Goal: Task Accomplishment & Management: Complete application form

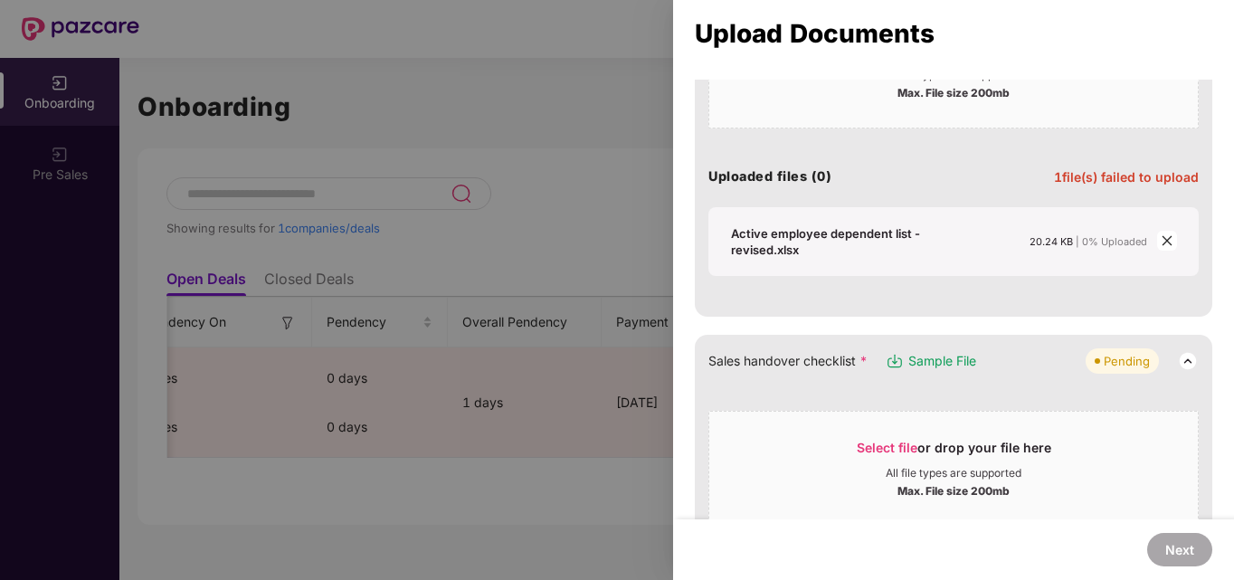
scroll to position [411, 0]
click at [1163, 241] on icon "close" at bounding box center [1166, 239] width 13 height 13
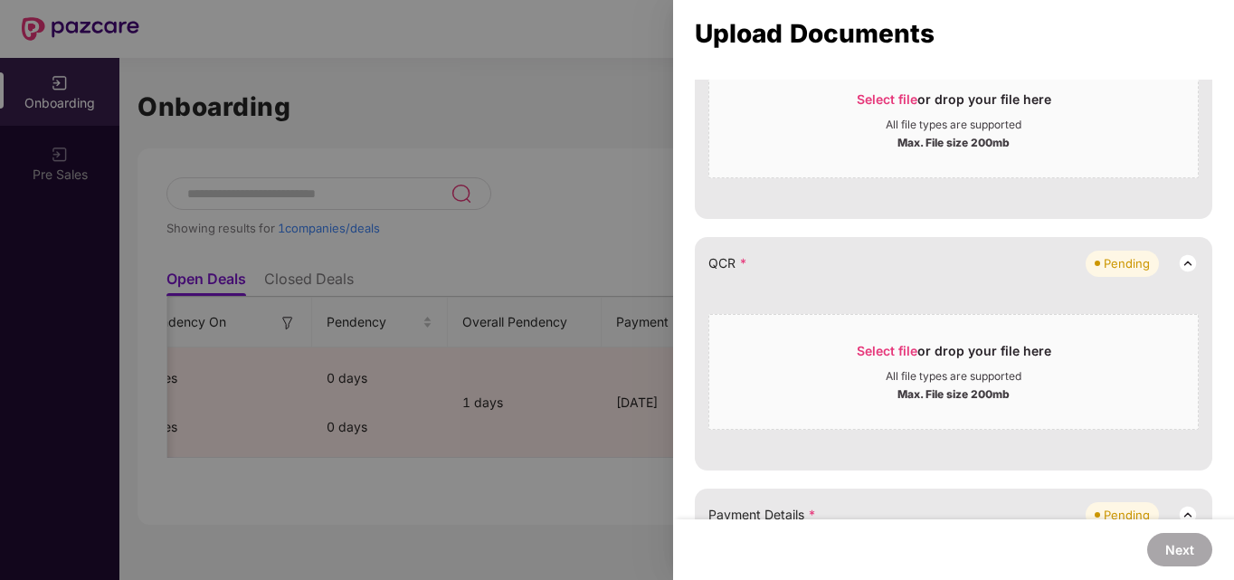
scroll to position [611, 0]
click at [919, 336] on span "Select file or drop your file here All file types are supported Max. File size …" at bounding box center [953, 370] width 488 height 87
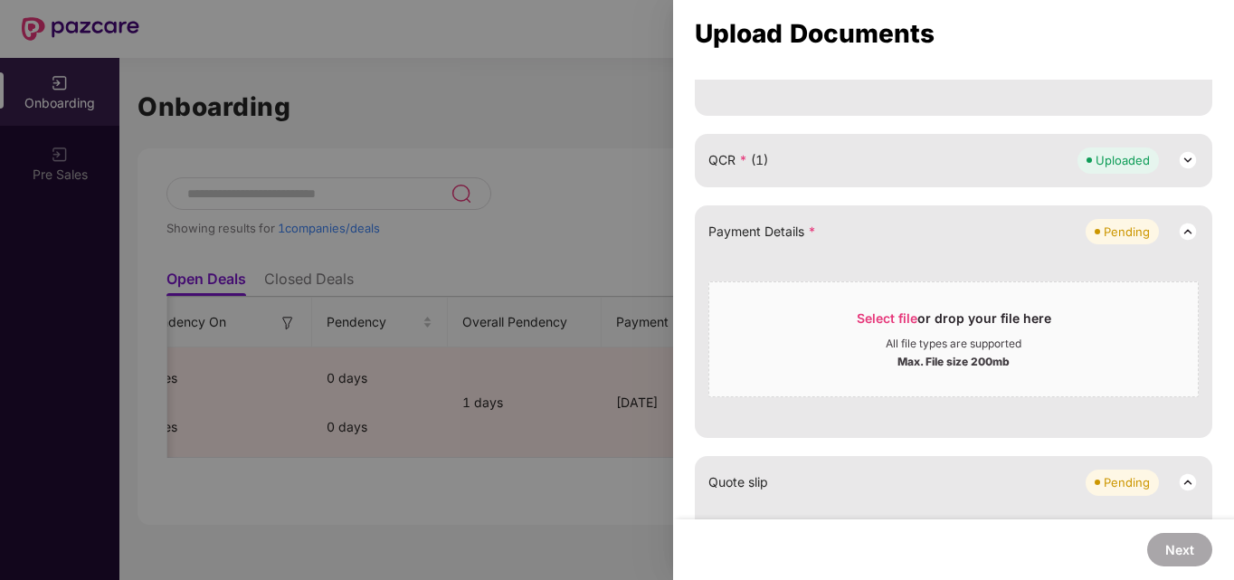
scroll to position [714, 0]
click at [750, 315] on div "Select file or drop your file here" at bounding box center [953, 322] width 488 height 27
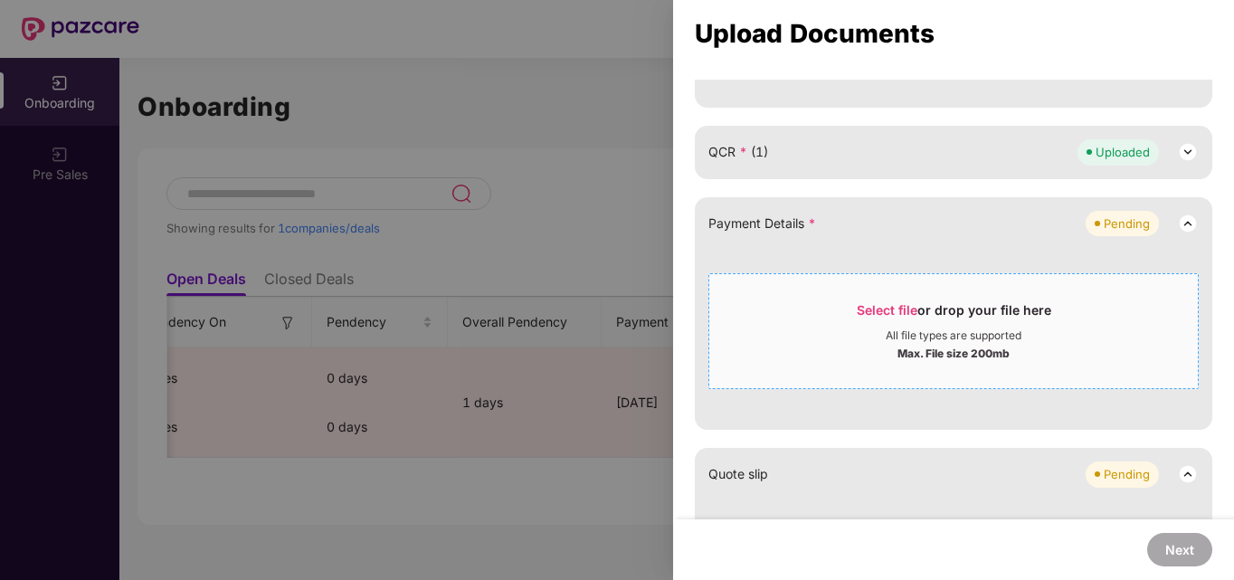
scroll to position [720, 0]
click at [937, 334] on div "All file types are supported" at bounding box center [953, 337] width 136 height 14
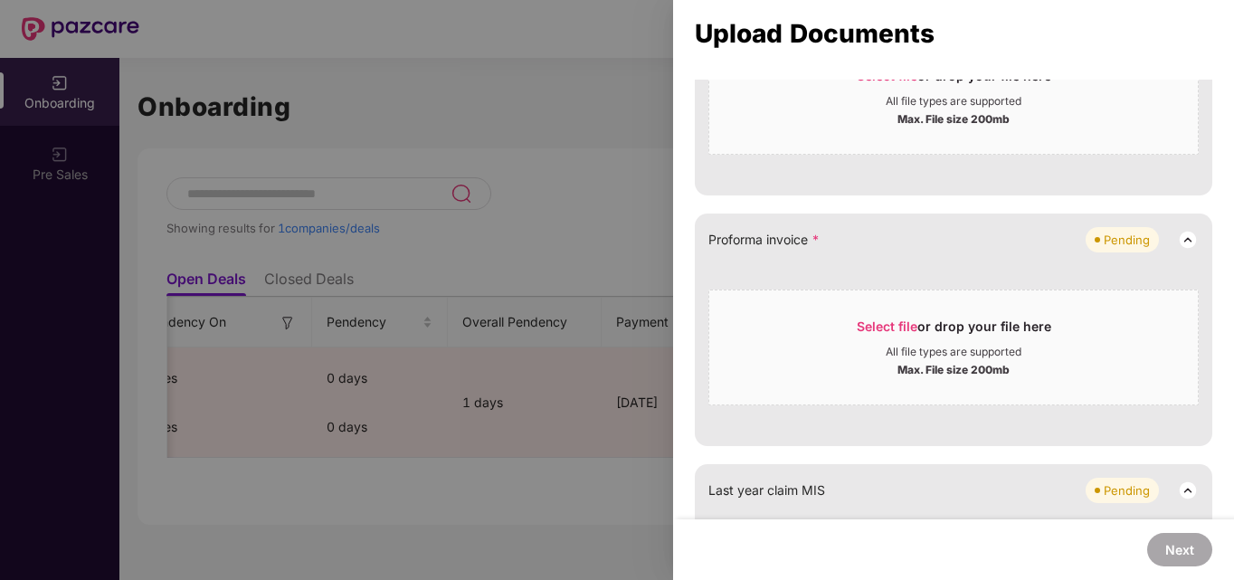
scroll to position [1029, 0]
click at [834, 322] on div "Select file or drop your file here" at bounding box center [953, 329] width 488 height 27
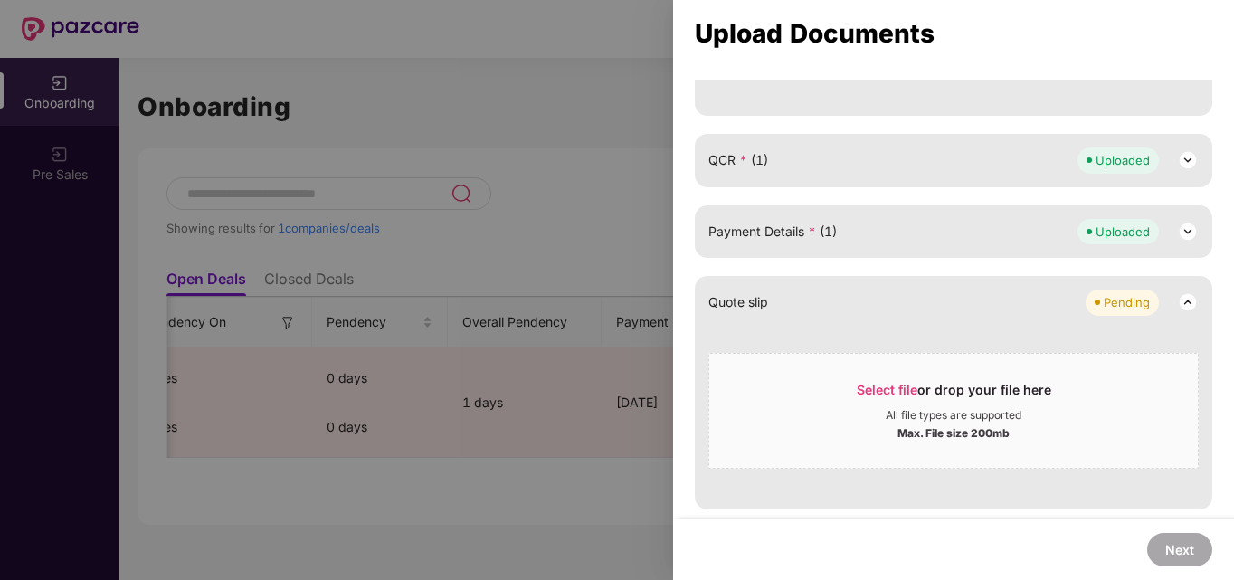
scroll to position [713, 0]
click at [1192, 230] on img at bounding box center [1188, 233] width 22 height 22
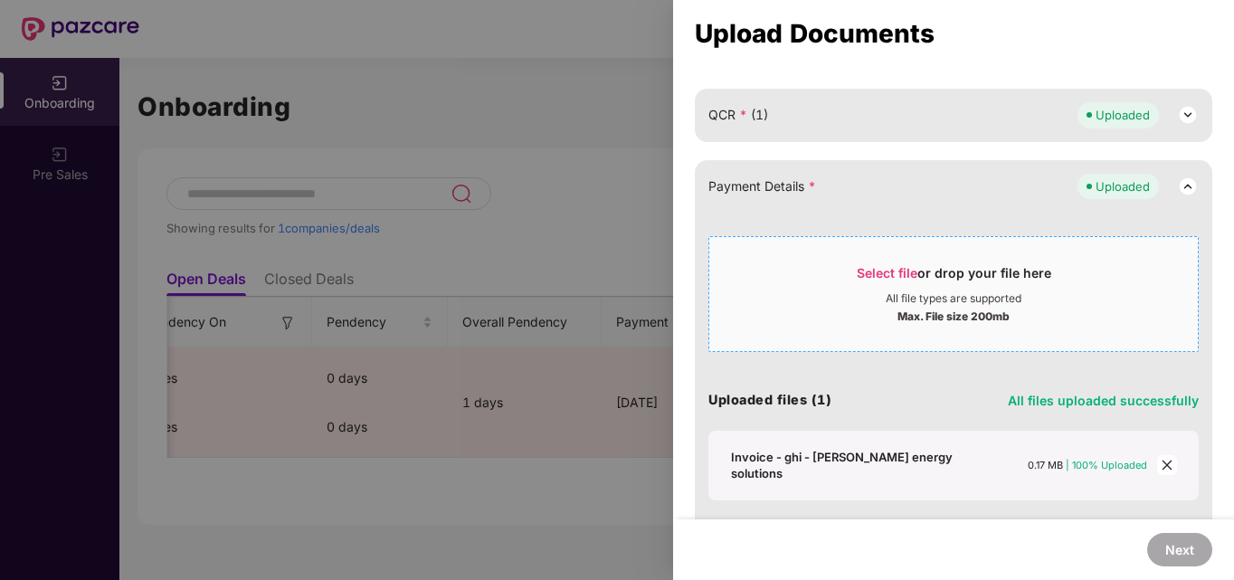
scroll to position [761, 0]
click at [1166, 461] on icon "close" at bounding box center [1166, 463] width 13 height 13
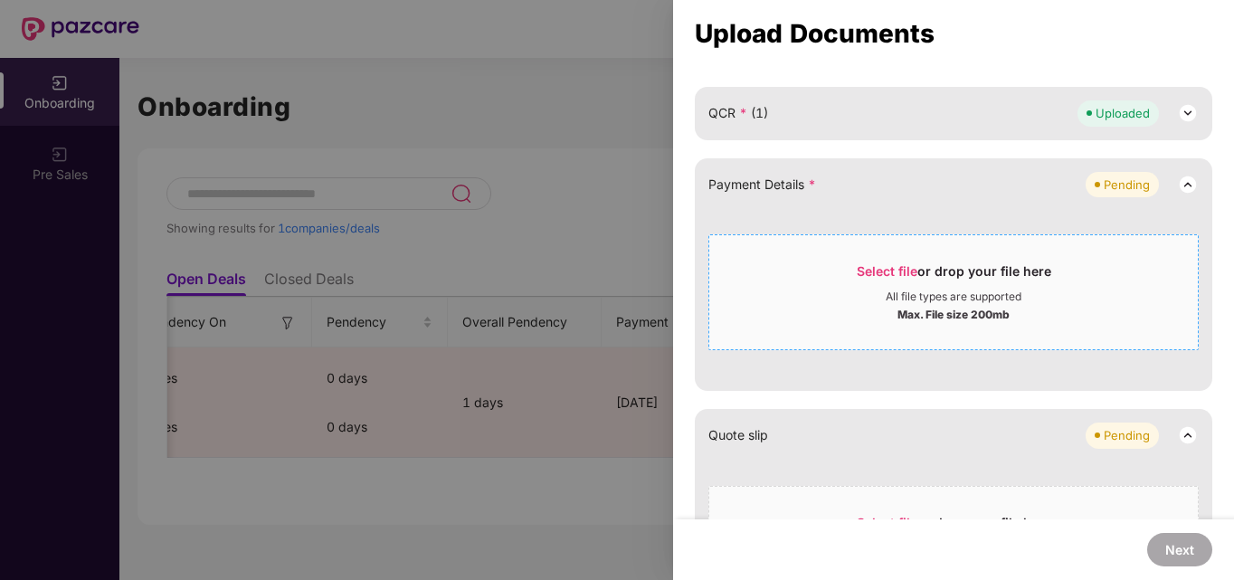
click at [1006, 306] on div "Max. File size 200mb" at bounding box center [953, 313] width 112 height 18
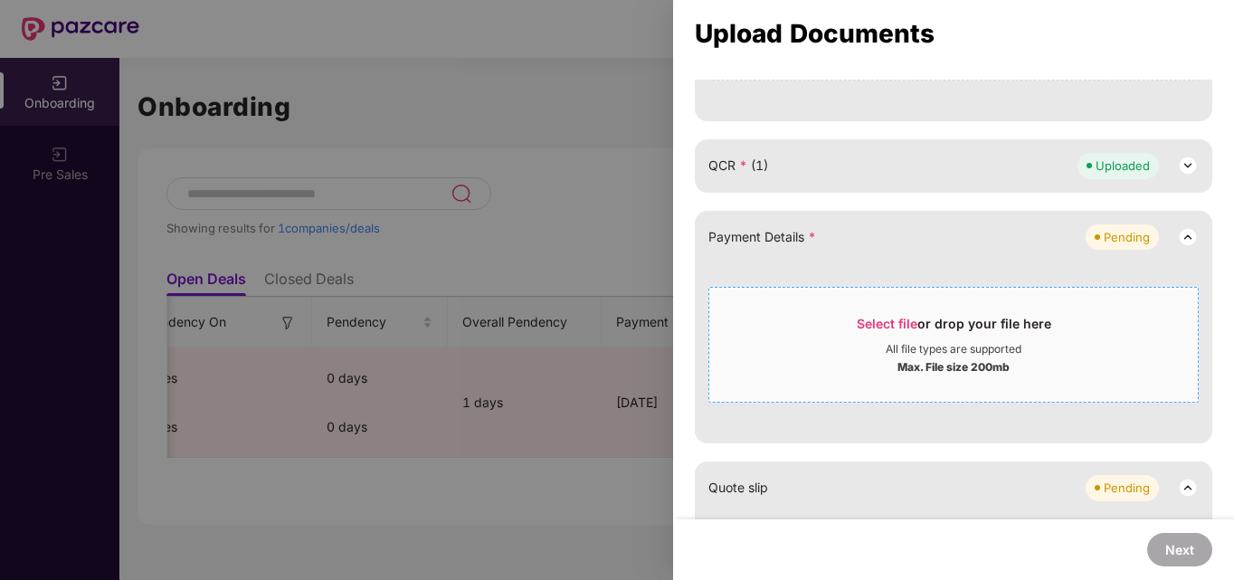
scroll to position [707, 0]
click at [920, 333] on div "Select file or drop your file here" at bounding box center [954, 329] width 194 height 27
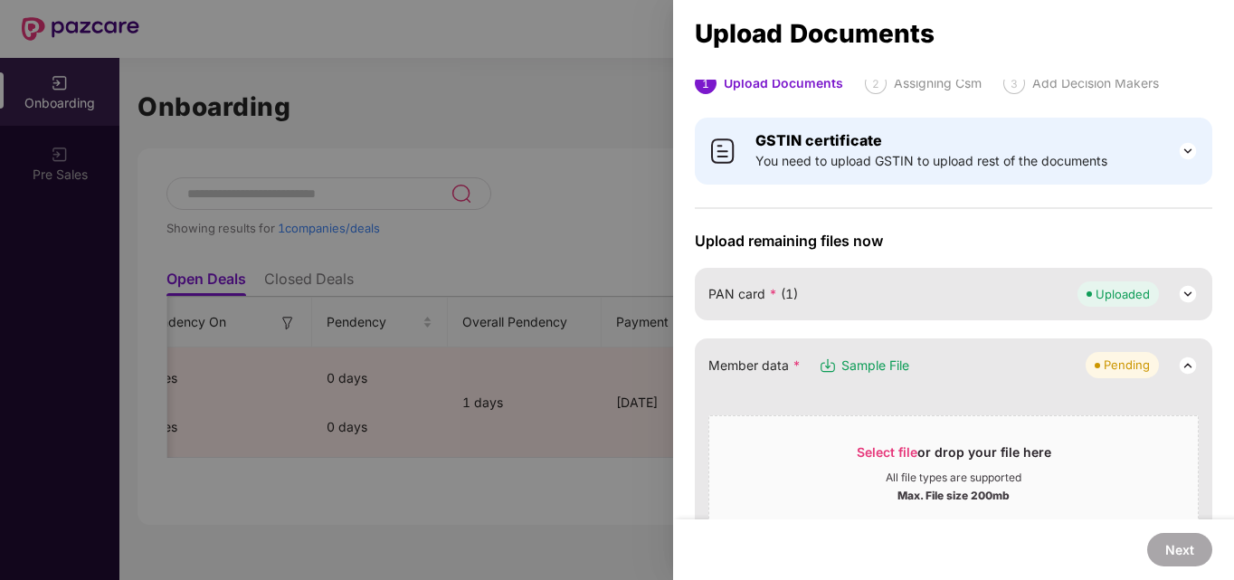
scroll to position [0, 0]
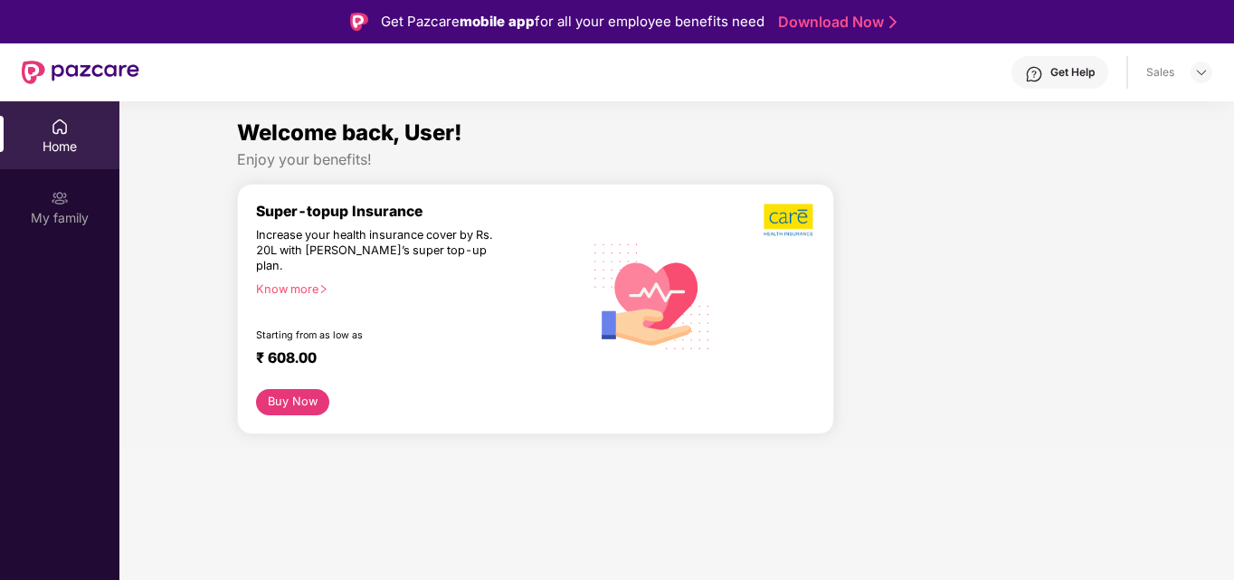
click at [1189, 70] on div "Sales" at bounding box center [1179, 73] width 66 height 22
click at [1218, 69] on header "Get Help Sales" at bounding box center [617, 72] width 1234 height 58
